Goal: Check status: Check status

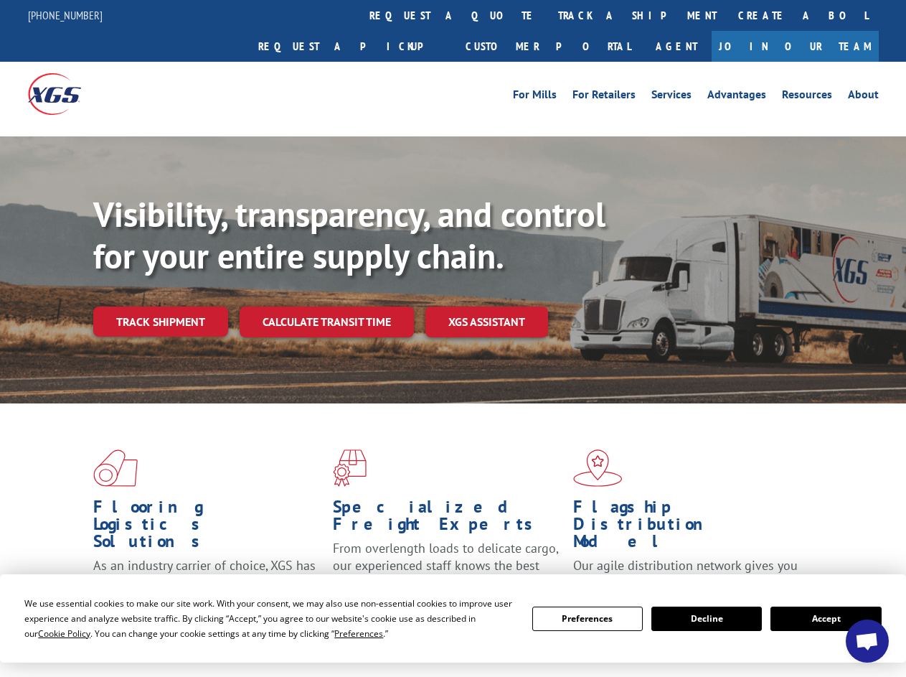
click at [453, 338] on div "Visibility, transparency, and control for your entire supply chain. Track shipm…" at bounding box center [499, 294] width 813 height 200
click at [50, 633] on span "Cookie Policy" at bounding box center [64, 633] width 52 height 12
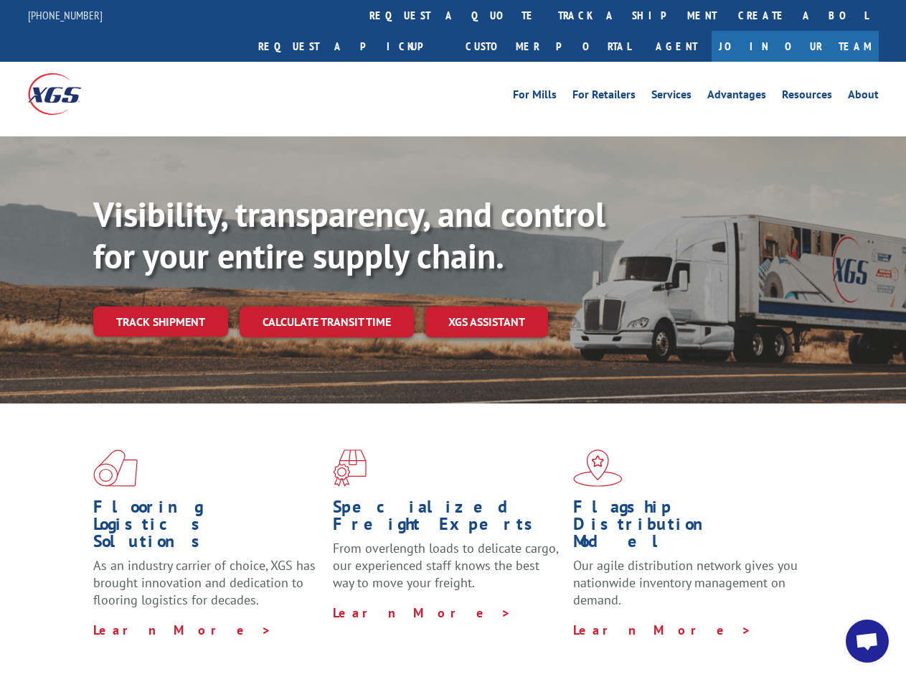
click at [345, 633] on div "Flooring Logistics Solutions As an industry carrier of choice, XGS has brought …" at bounding box center [453, 547] width 906 height 289
click at [588, 619] on div "Flooring Logistics Solutions As an industry carrier of choice, XGS has brought …" at bounding box center [453, 543] width 906 height 281
click at [707, 619] on div "Flooring Logistics Solutions As an industry carrier of choice, XGS has brought …" at bounding box center [453, 543] width 906 height 281
click at [826, 619] on div "Flooring Logistics Solutions As an industry carrier of choice, XGS has brought …" at bounding box center [453, 543] width 906 height 281
click at [453, 338] on div "Visibility, transparency, and control for your entire supply chain. Track shipm…" at bounding box center [499, 294] width 813 height 200
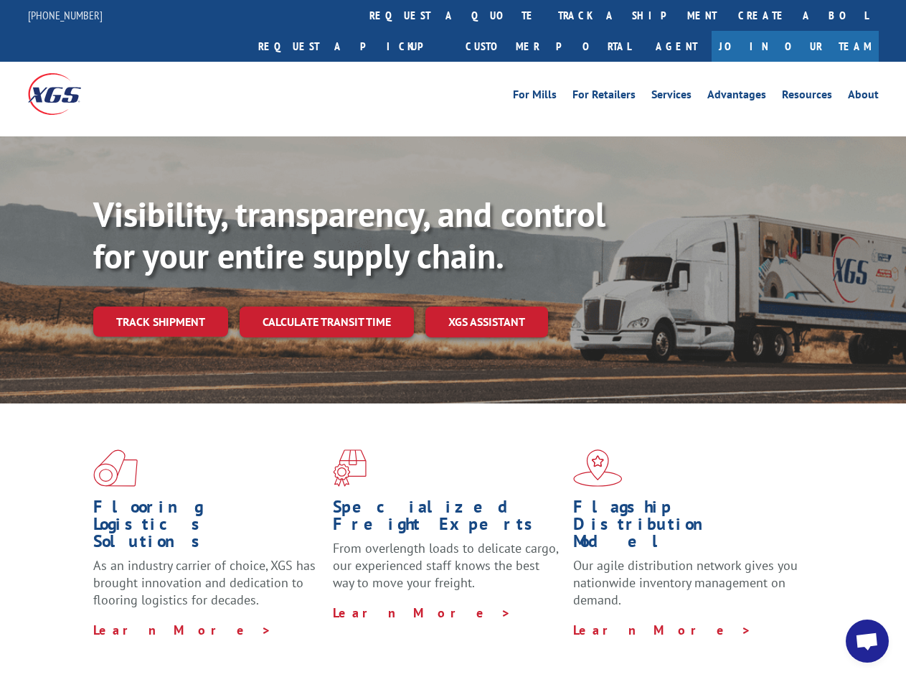
click at [548, 15] on link "track a shipment" at bounding box center [638, 15] width 180 height 31
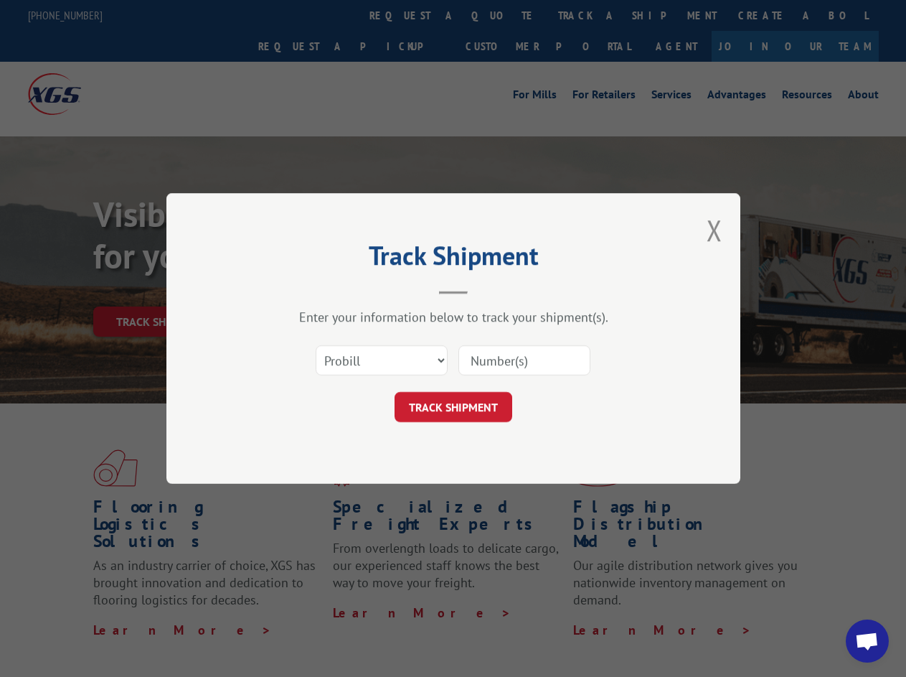
click at [501, 15] on div "Track Shipment Enter your information below to track your shipment(s). Select c…" at bounding box center [453, 338] width 906 height 677
click at [591, 15] on div "Track Shipment Enter your information below to track your shipment(s). Select c…" at bounding box center [453, 338] width 906 height 677
